Goal: Information Seeking & Learning: Compare options

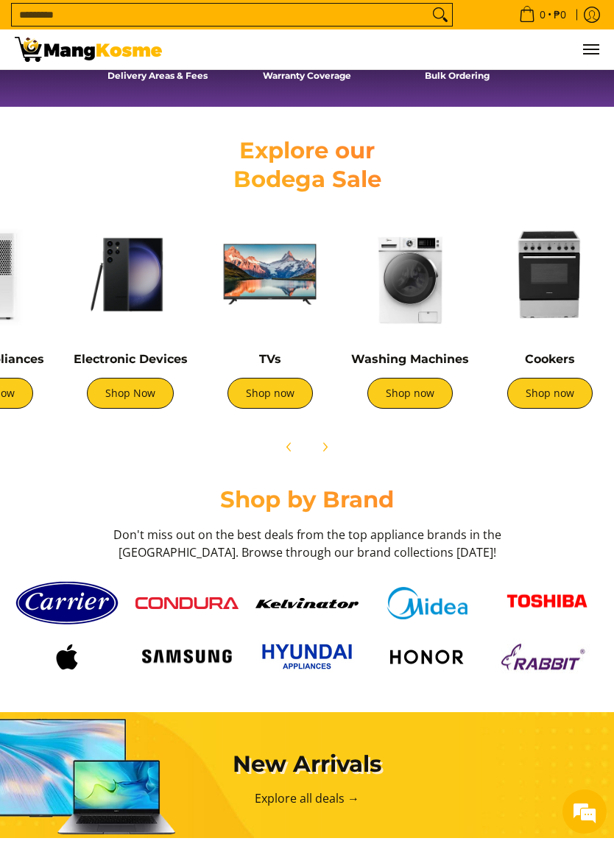
scroll to position [0, 365]
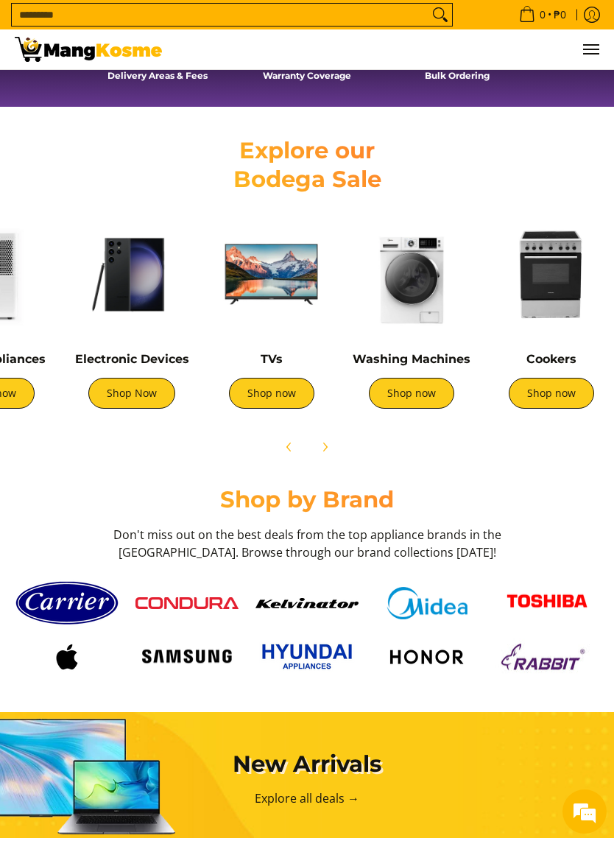
click at [431, 399] on link "Shop now" at bounding box center [411, 393] width 85 height 31
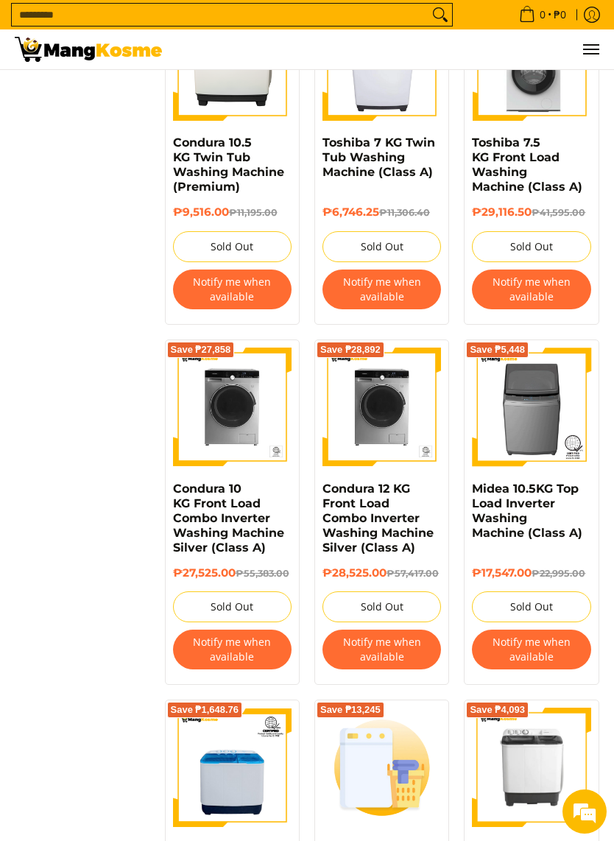
scroll to position [2114, 0]
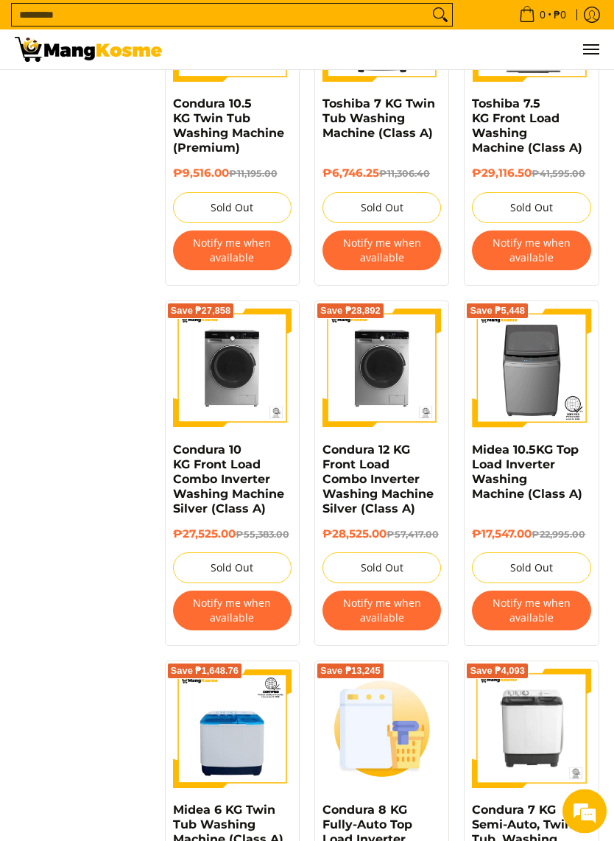
click at [382, 475] on link "Condura 12 KG Front Load Combo Inverter Washing Machine Silver (Class A)" at bounding box center [377, 479] width 111 height 73
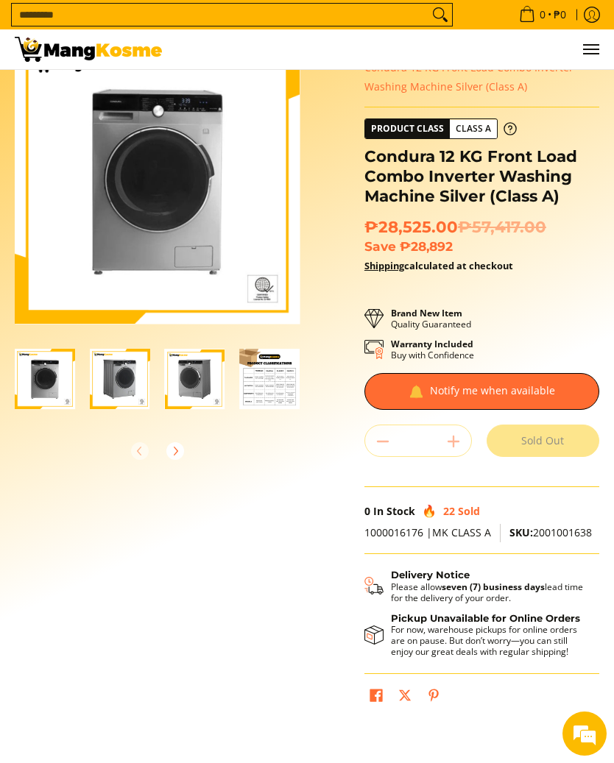
scroll to position [60, 0]
click at [288, 373] on img "Condura 12 KG Front Load Combo Inverter Washing Machine Silver (Class A)-4" at bounding box center [269, 380] width 60 height 60
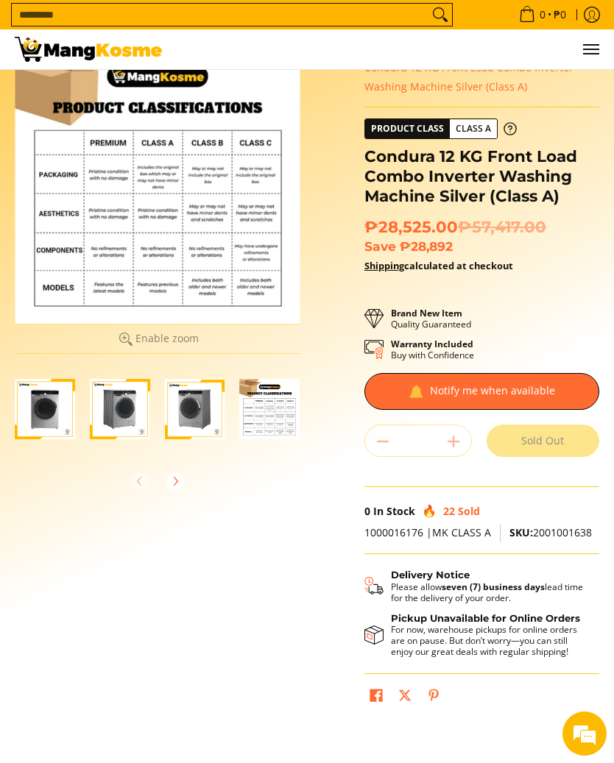
click at [186, 412] on img "Condura 12 KG Front Load Combo Inverter Washing Machine Silver (Class A)-3" at bounding box center [195, 409] width 60 height 60
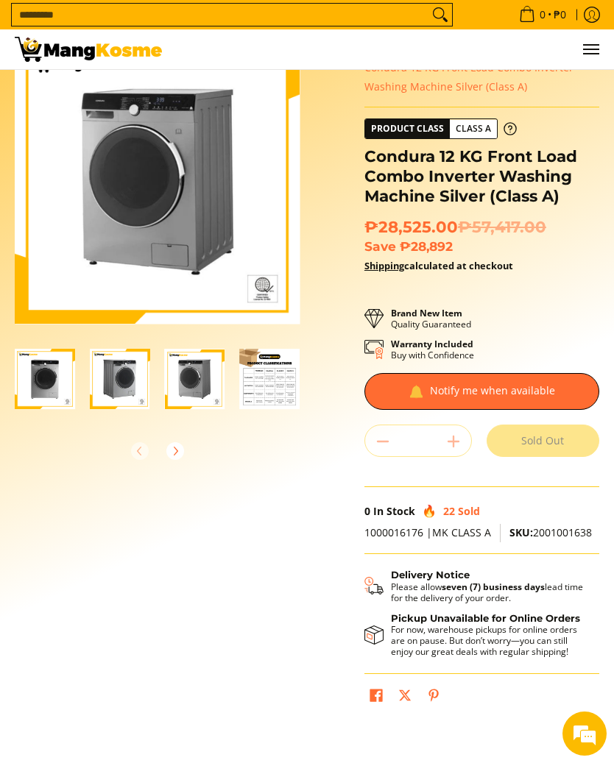
click at [121, 409] on img "Condura 12 KG Front Load Combo Inverter Washing Machine Silver (Class A)-2" at bounding box center [120, 379] width 60 height 60
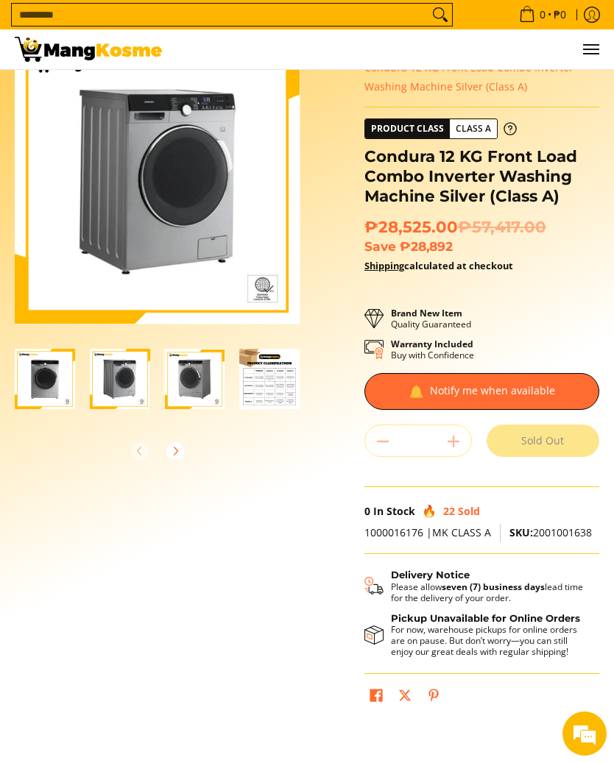
click at [60, 353] on img "Condura 12 KG Front Load Combo Inverter Washing Machine Silver (Class A)-1" at bounding box center [45, 379] width 60 height 60
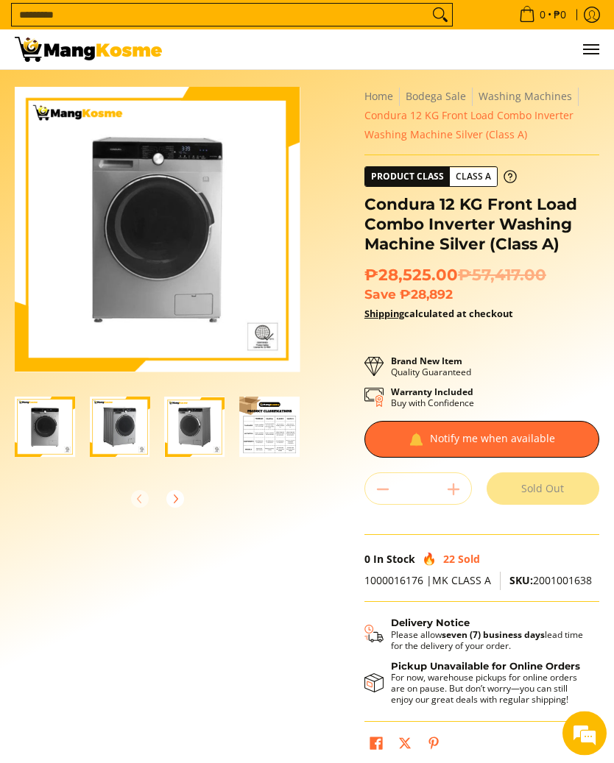
scroll to position [0, 0]
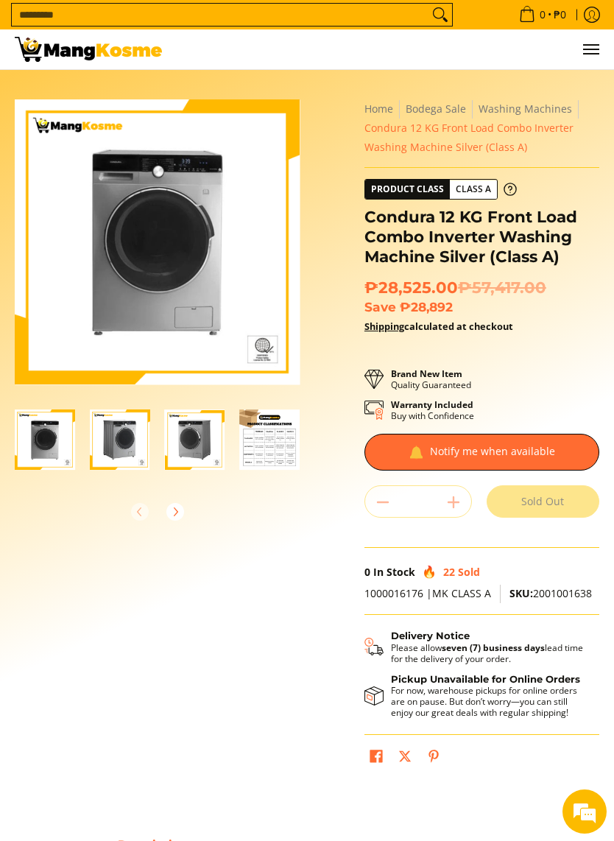
click at [225, 266] on img at bounding box center [157, 241] width 285 height 285
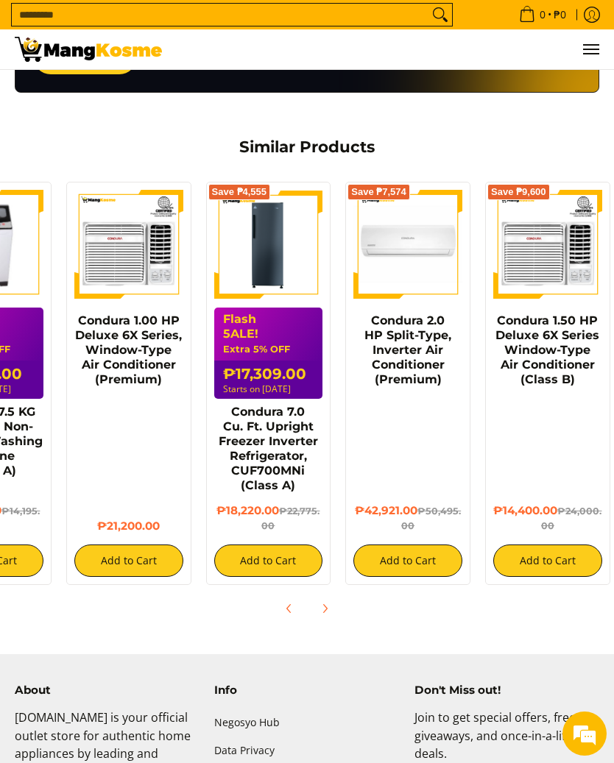
scroll to position [0, 85]
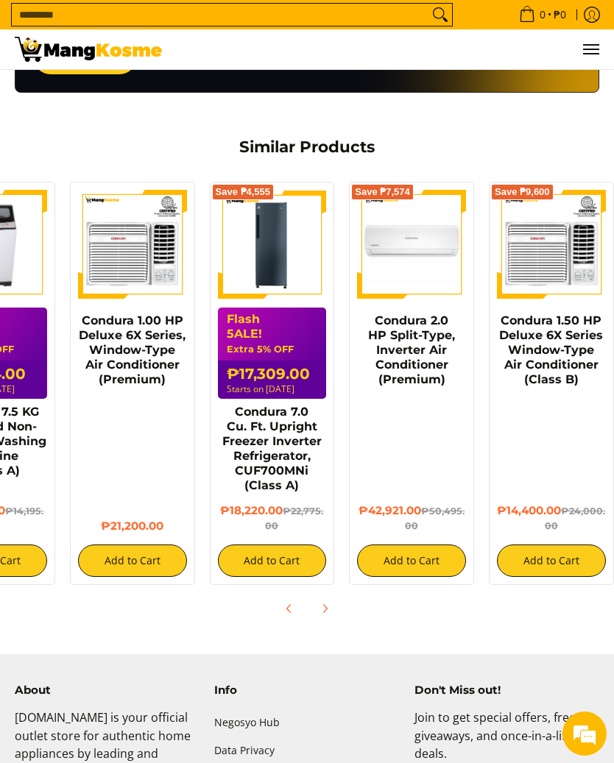
click at [299, 405] on link "Condura 7.0 Cu. Ft. Upright Freezer Inverter Refrigerator, CUF700MNi (Class A)" at bounding box center [271, 449] width 99 height 88
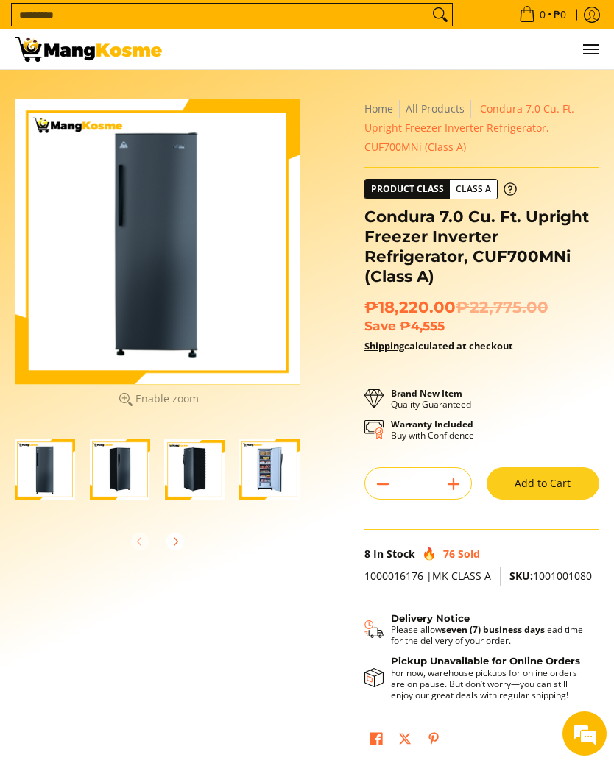
click at [274, 467] on img "Condura 7.0 Cu. Ft. Upright Freezer Inverter Refrigerator, CUF700MNi (Class A)-4" at bounding box center [269, 470] width 60 height 60
